Goal: Task Accomplishment & Management: Use online tool/utility

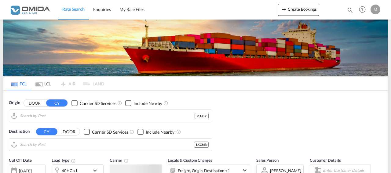
type input "[GEOGRAPHIC_DATA], PLGDY"
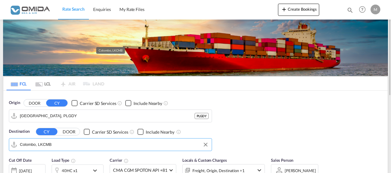
drag, startPoint x: 66, startPoint y: 146, endPoint x: 79, endPoint y: 143, distance: 13.4
click at [79, 143] on input "Colombo, LKCMB" at bounding box center [114, 144] width 189 height 9
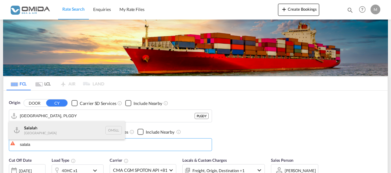
click at [83, 130] on div "Salala h [GEOGRAPHIC_DATA] [GEOGRAPHIC_DATA]" at bounding box center [67, 130] width 116 height 18
type input "Salalah, OMSLL"
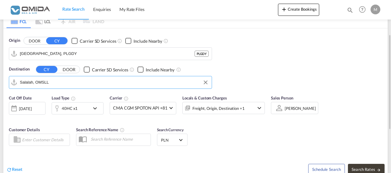
scroll to position [94, 0]
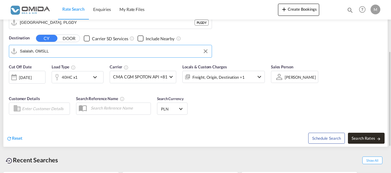
click at [369, 138] on span "Search Rates" at bounding box center [366, 138] width 29 height 5
type input "PLGDY to OMSLL / [DATE]"
